Goal: Find contact information: Find contact information

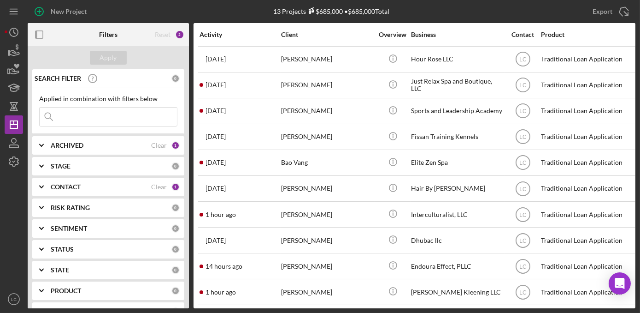
click at [83, 185] on div "CONTACT" at bounding box center [101, 186] width 101 height 7
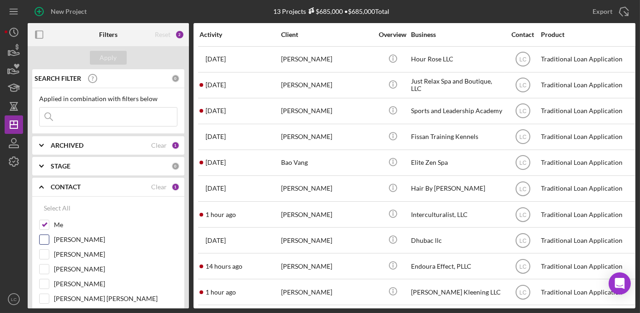
click at [56, 247] on div "[PERSON_NAME]" at bounding box center [108, 241] width 138 height 15
click at [41, 254] on input "[PERSON_NAME]" at bounding box center [44, 253] width 9 height 9
checkbox input "true"
click at [45, 283] on input "[PERSON_NAME]" at bounding box center [44, 283] width 9 height 9
checkbox input "true"
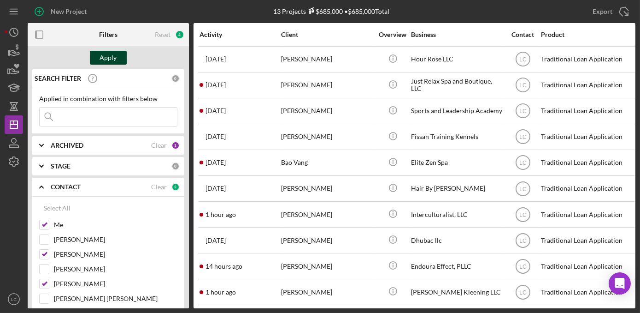
click at [106, 59] on div "Apply" at bounding box center [108, 58] width 17 height 14
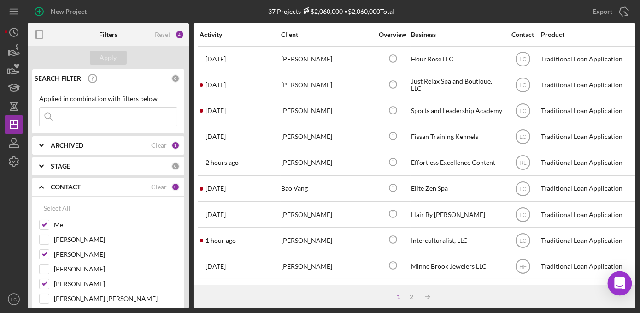
click at [631, 275] on body "New Project 37 Projects $2,060,000 • $2,060,000 Total Export Icon/Export Filter…" at bounding box center [320, 156] width 640 height 313
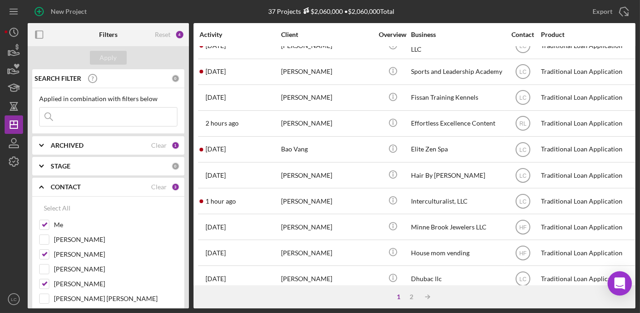
scroll to position [50, 0]
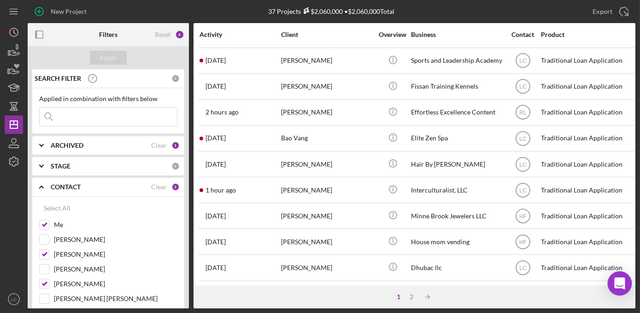
click at [631, 275] on div "Open Intercom Messenger" at bounding box center [620, 283] width 24 height 24
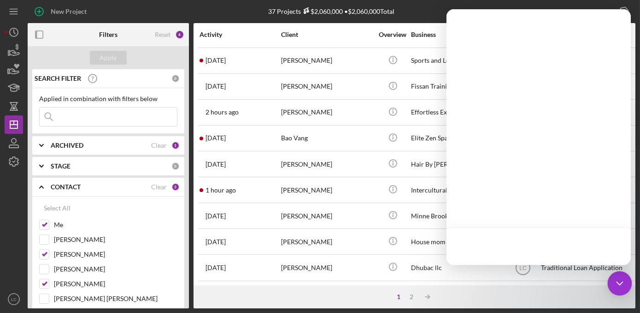
click at [631, 275] on body "New Project 37 Projects $2,060,000 • $2,060,000 Total Export Icon/Export Filter…" at bounding box center [320, 156] width 640 height 313
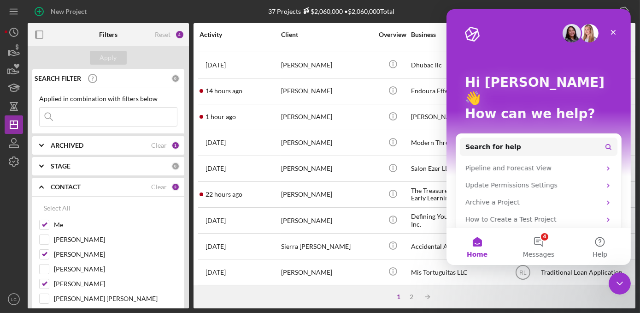
scroll to position [328, 0]
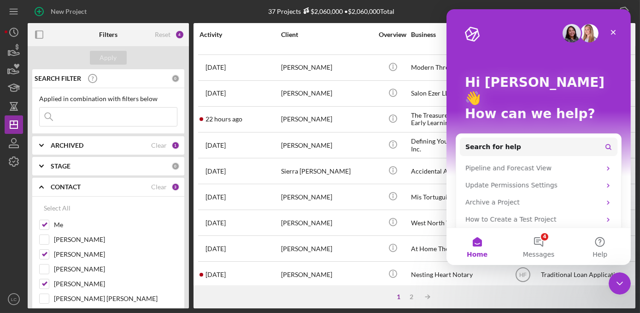
drag, startPoint x: 632, startPoint y: 126, endPoint x: 639, endPoint y: 218, distance: 92.4
click at [639, 218] on div "New Project 37 Projects $2,060,000 • $2,060,000 Total Export Icon/Export Filter…" at bounding box center [320, 156] width 640 height 313
click at [410, 297] on div "2" at bounding box center [412, 296] width 13 height 7
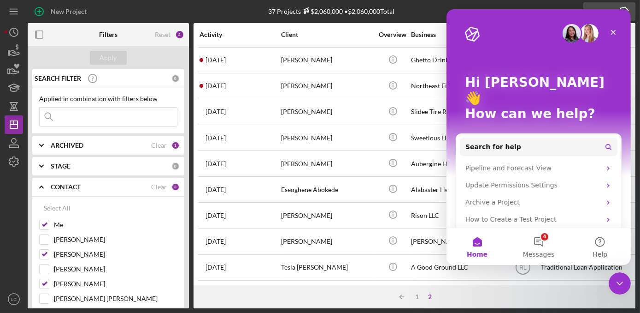
scroll to position [80, 0]
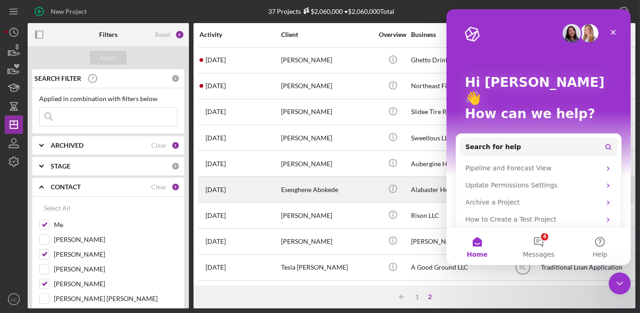
click at [316, 189] on div "Eseoghene Abokede" at bounding box center [327, 189] width 92 height 24
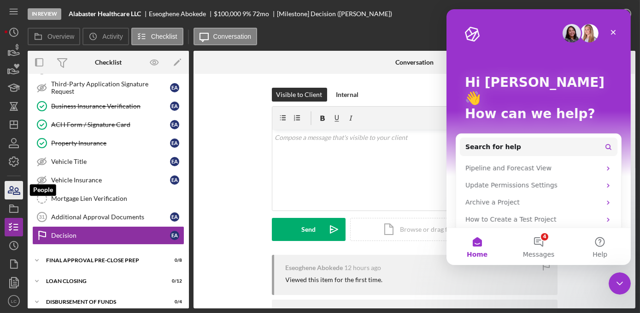
scroll to position [273, 0]
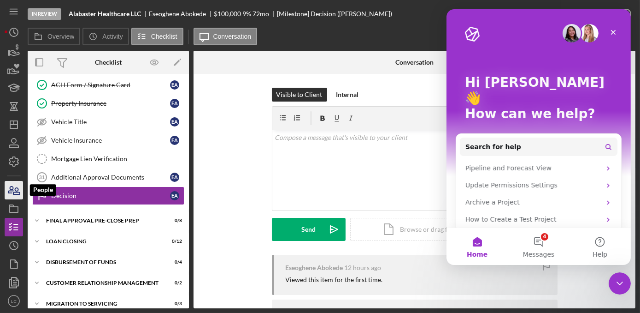
click at [21, 187] on icon "button" at bounding box center [13, 189] width 23 height 23
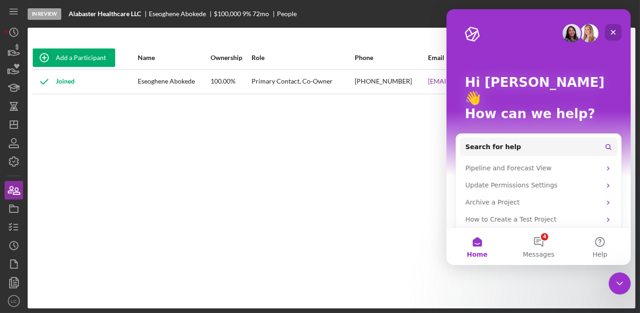
click at [613, 32] on icon "Close" at bounding box center [613, 32] width 5 height 5
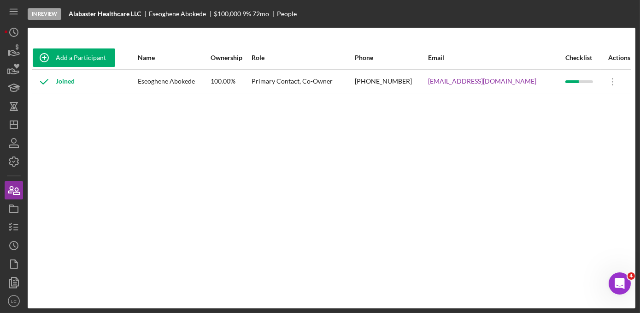
drag, startPoint x: 533, startPoint y: 82, endPoint x: 411, endPoint y: 84, distance: 121.7
click at [411, 84] on tr "Joined Eseoghene Abokede 100.00% Primary Contact, Co-Owner [PHONE_NUMBER] [EMAI…" at bounding box center [331, 81] width 599 height 24
copy tr "[EMAIL_ADDRESS][DOMAIN_NAME]"
drag, startPoint x: 192, startPoint y: 79, endPoint x: 142, endPoint y: 77, distance: 49.9
click at [142, 77] on div "Eseoghene Abokede" at bounding box center [174, 81] width 72 height 23
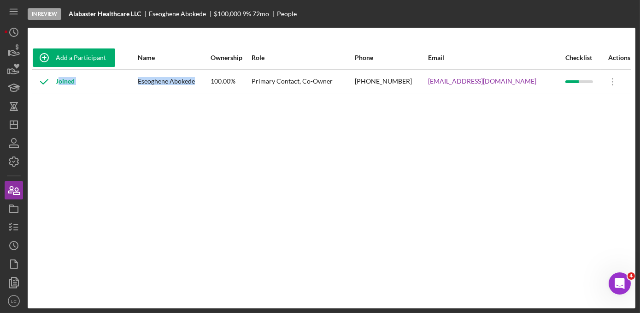
drag, startPoint x: 160, startPoint y: 79, endPoint x: 136, endPoint y: 76, distance: 24.6
click at [136, 76] on tr "Joined Eseoghene Abokede 100.00% Primary Contact, Co-Owner [PHONE_NUMBER] [EMAI…" at bounding box center [331, 81] width 599 height 24
drag, startPoint x: 136, startPoint y: 76, endPoint x: 194, endPoint y: 89, distance: 59.6
click at [194, 89] on td "Eseoghene Abokede" at bounding box center [173, 81] width 73 height 24
copy div "Eseoghene Abokede"
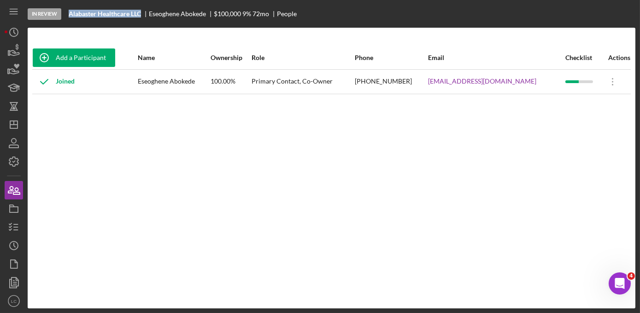
drag, startPoint x: 145, startPoint y: 11, endPoint x: 67, endPoint y: 14, distance: 77.5
click at [67, 14] on div "In Review Alabaster Healthcare LLC Eseoghene Abokede $100,000 9 % 72 mo People" at bounding box center [332, 14] width 608 height 28
copy b "Alabaster Healthcare LLC"
